Goal: Information Seeking & Learning: Learn about a topic

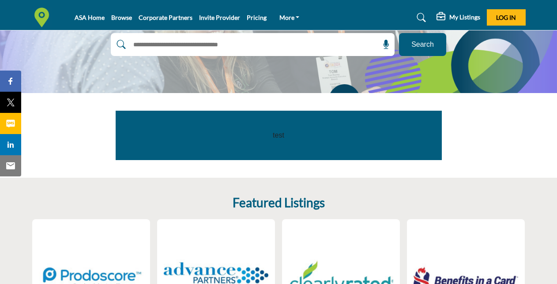
scroll to position [133, 0]
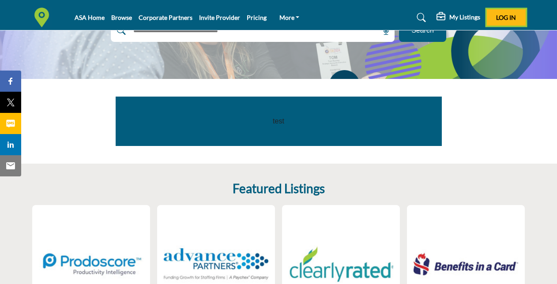
click at [518, 15] on button "Log In" at bounding box center [506, 17] width 39 height 16
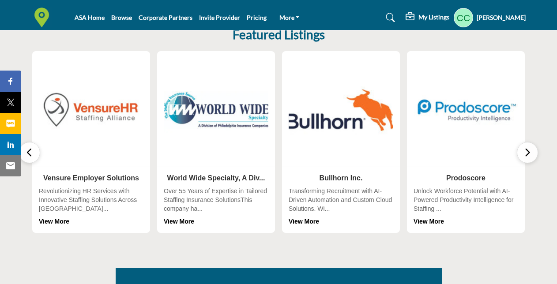
scroll to position [263, 0]
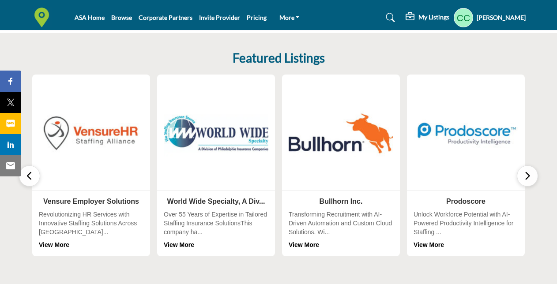
click at [529, 177] on icon "button" at bounding box center [527, 176] width 7 height 11
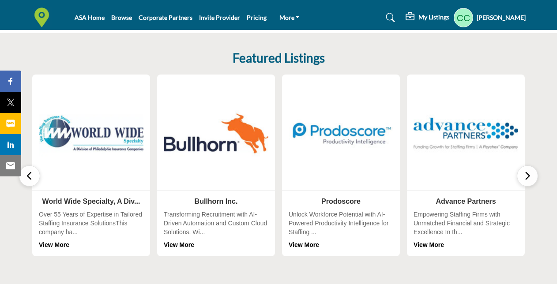
click at [529, 177] on icon "button" at bounding box center [527, 176] width 7 height 11
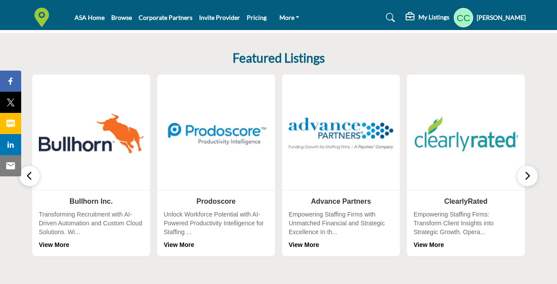
click at [529, 177] on icon "button" at bounding box center [527, 176] width 7 height 11
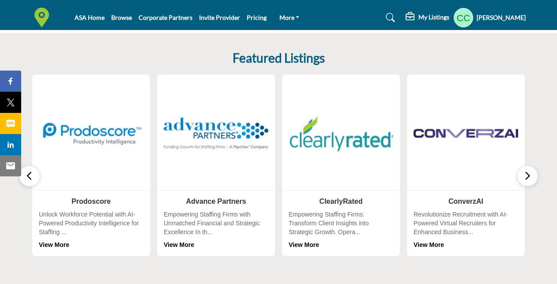
click at [529, 177] on icon "button" at bounding box center [527, 176] width 7 height 11
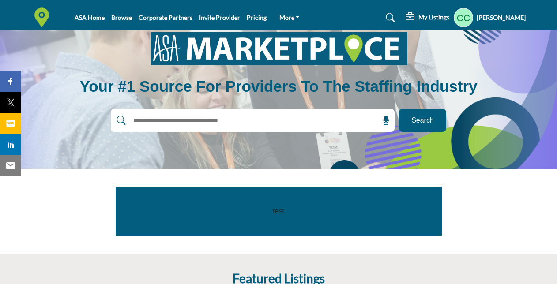
scroll to position [87, 0]
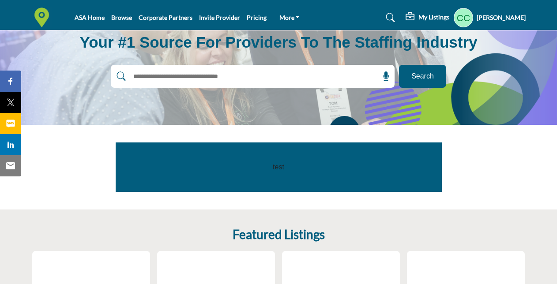
click at [280, 166] on p "test" at bounding box center [279, 167] width 287 height 11
drag, startPoint x: 272, startPoint y: 166, endPoint x: 304, endPoint y: 170, distance: 32.1
click at [304, 170] on p "test" at bounding box center [279, 167] width 287 height 11
drag, startPoint x: 304, startPoint y: 170, endPoint x: 315, endPoint y: 177, distance: 13.5
click at [315, 177] on div "test" at bounding box center [279, 167] width 326 height 49
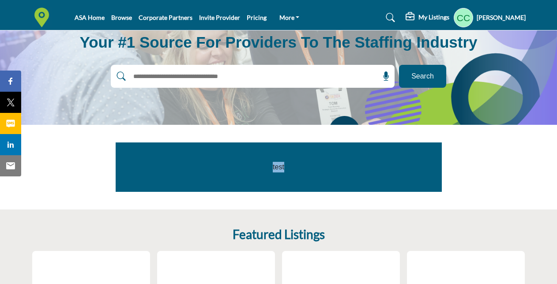
click at [261, 164] on p "test" at bounding box center [279, 167] width 287 height 11
click at [307, 167] on p "test" at bounding box center [279, 167] width 287 height 11
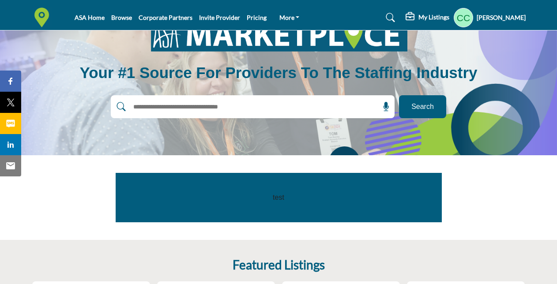
scroll to position [42, 0]
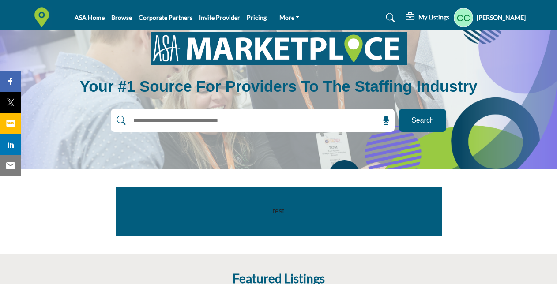
click at [205, 125] on input "text" at bounding box center [234, 120] width 211 height 13
type input "*****"
click at [430, 122] on span "Search" at bounding box center [423, 120] width 23 height 11
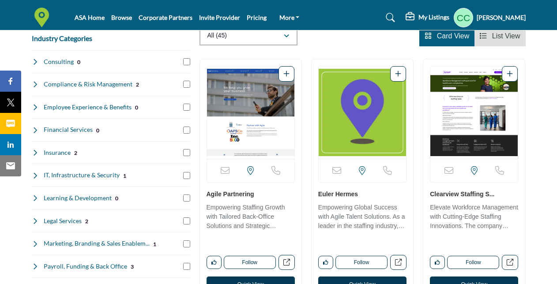
scroll to position [177, 0]
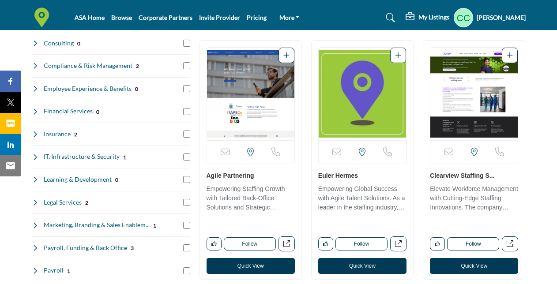
click at [223, 179] on div "Agile Partnering Empowering Staffing Growth with Tailored Back-Office Solutions…" at bounding box center [251, 193] width 88 height 45
click at [220, 174] on link "Agile Partnering" at bounding box center [231, 175] width 48 height 7
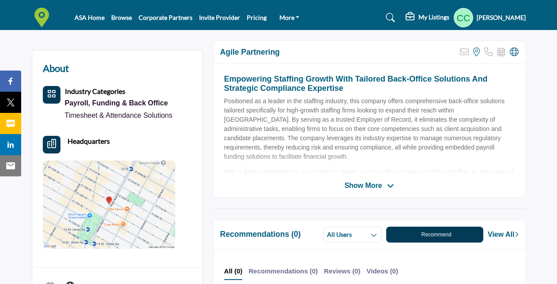
scroll to position [221, 0]
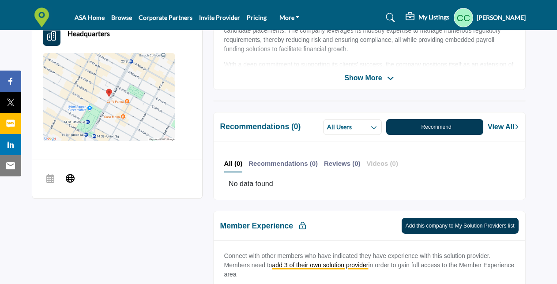
click at [367, 163] on b "Videos (0)" at bounding box center [382, 164] width 31 height 8
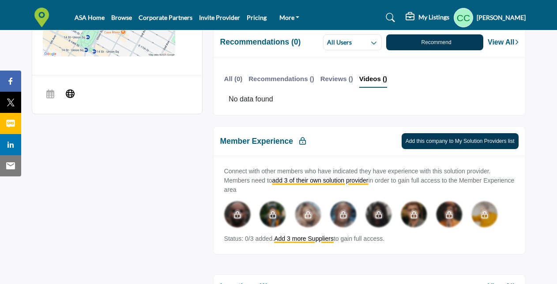
scroll to position [353, 0]
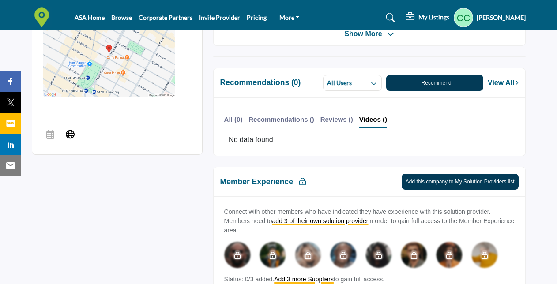
click at [237, 84] on h2 "Recommendations (0)" at bounding box center [260, 82] width 81 height 9
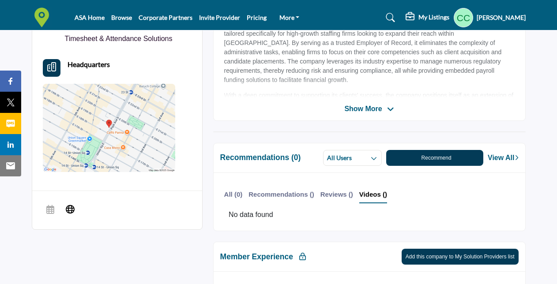
scroll to position [265, 0]
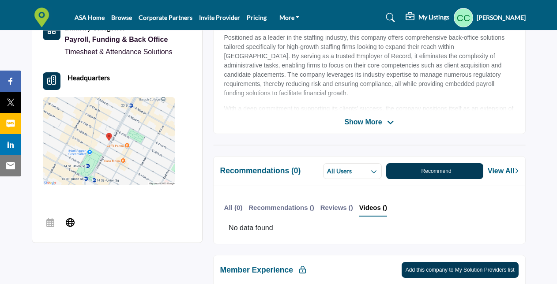
click at [373, 125] on span "Show More" at bounding box center [364, 122] width 38 height 11
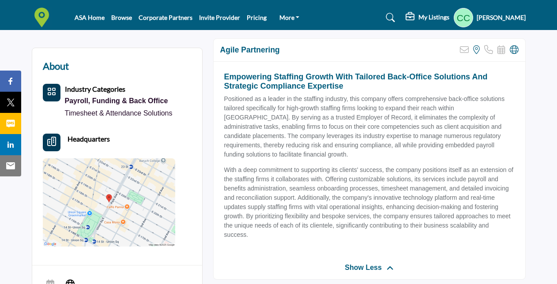
scroll to position [186, 0]
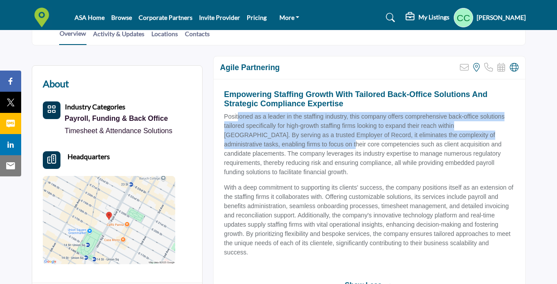
drag, startPoint x: 239, startPoint y: 116, endPoint x: 275, endPoint y: 147, distance: 47.6
click at [275, 147] on p "Positioned as a leader in the staffing industry, this company offers comprehens…" at bounding box center [369, 144] width 291 height 65
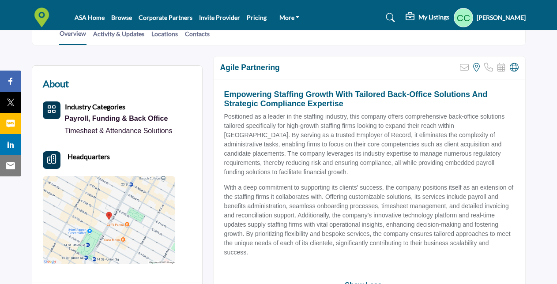
drag, startPoint x: 275, startPoint y: 147, endPoint x: 314, endPoint y: 173, distance: 46.8
click at [314, 173] on p "Positioned as a leader in the staffing industry, this company offers comprehens…" at bounding box center [369, 144] width 291 height 65
